Goal: Find specific page/section: Find specific page/section

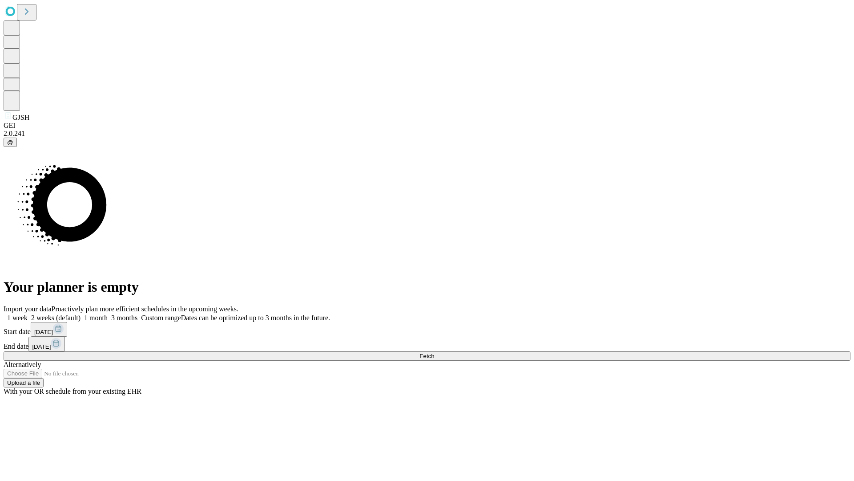
click at [434, 352] on span "Fetch" at bounding box center [427, 355] width 15 height 7
